Goal: Information Seeking & Learning: Learn about a topic

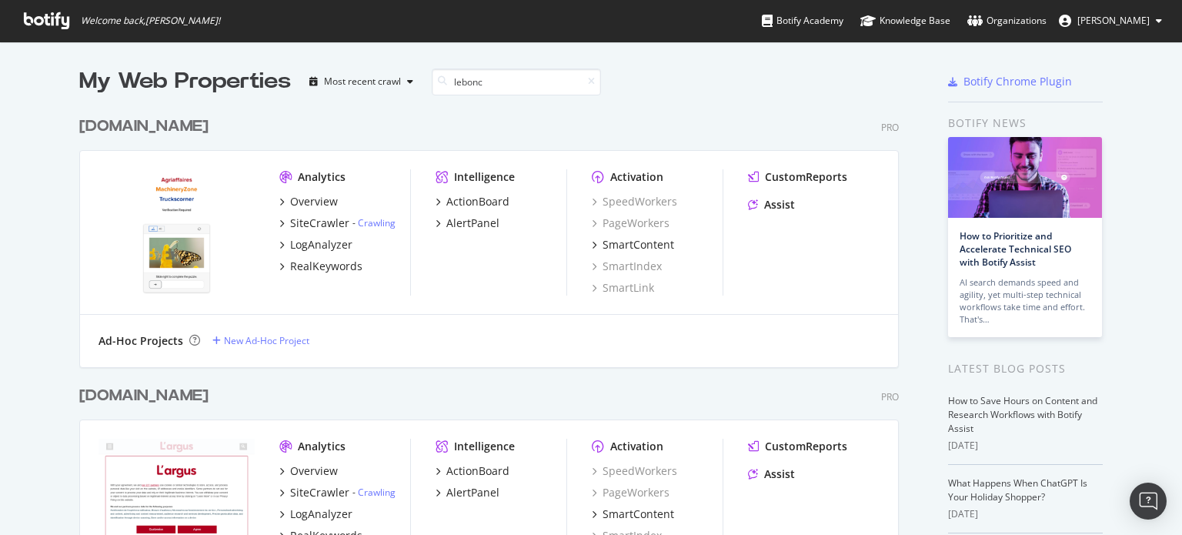
scroll to position [931, 820]
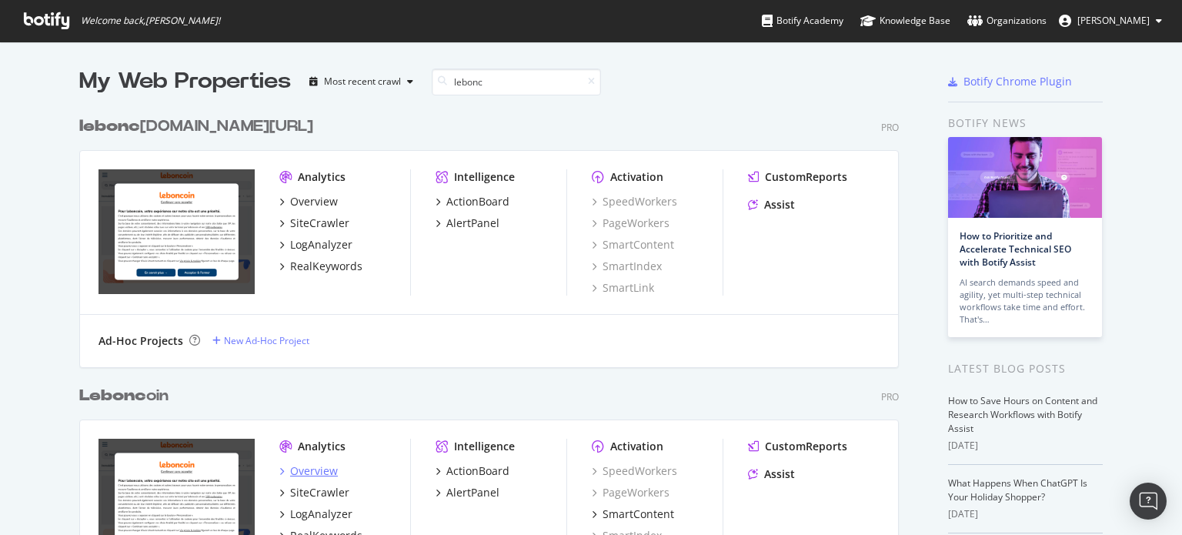
type input "lebonc"
click at [314, 473] on div "Overview" at bounding box center [314, 470] width 48 height 15
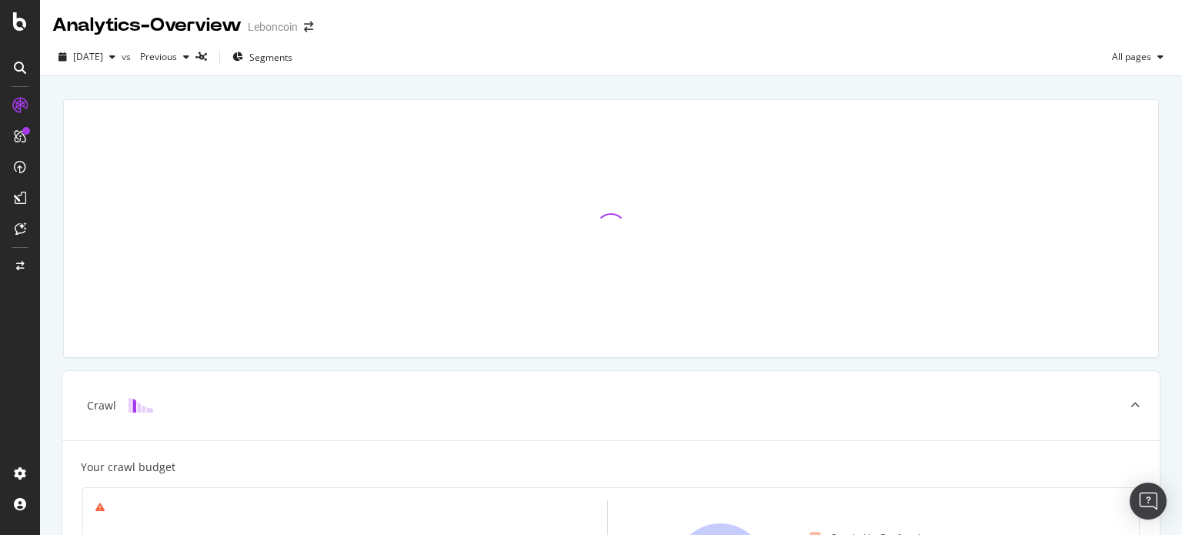
click at [704, 92] on div at bounding box center [611, 228] width 1114 height 283
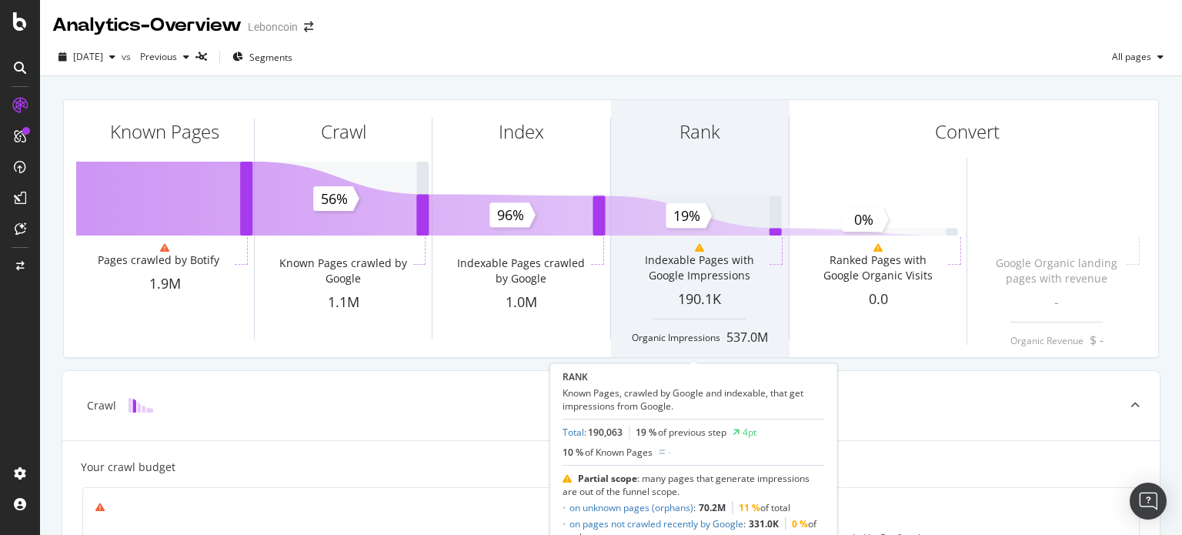
click at [717, 100] on div "Rank" at bounding box center [700, 159] width 178 height 119
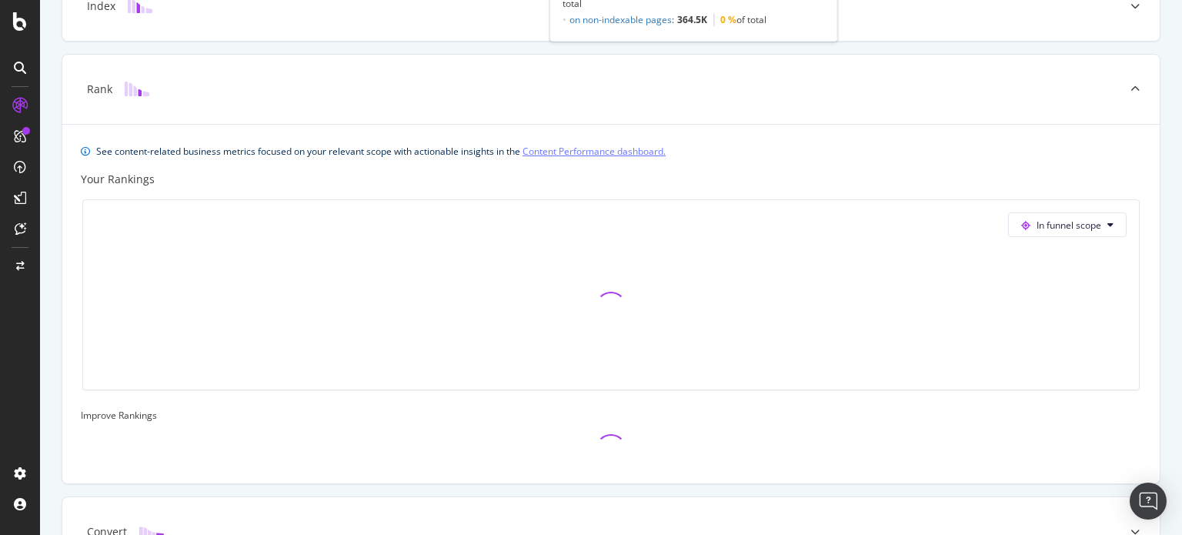
scroll to position [536, 0]
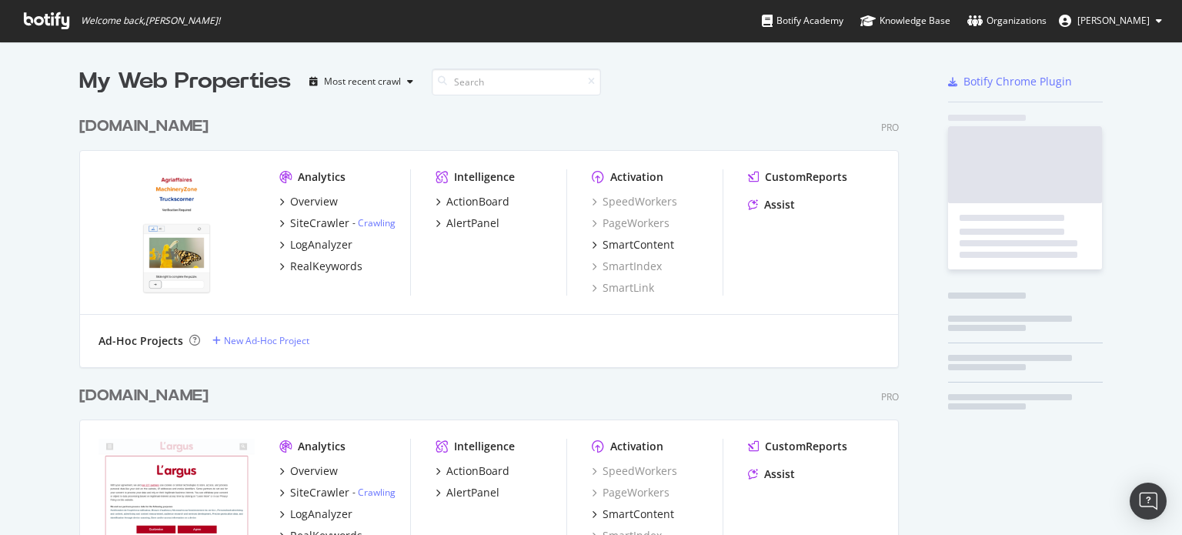
scroll to position [523, 1158]
